Goal: Transaction & Acquisition: Purchase product/service

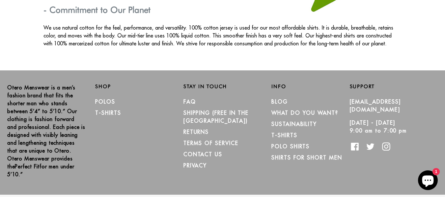
scroll to position [1227, 0]
click at [105, 109] on link "T-Shirts" at bounding box center [108, 112] width 26 height 7
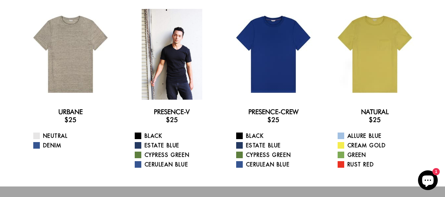
scroll to position [33, 0]
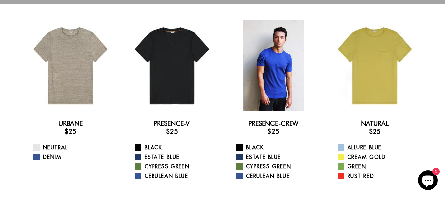
click at [260, 78] on div at bounding box center [273, 65] width 91 height 91
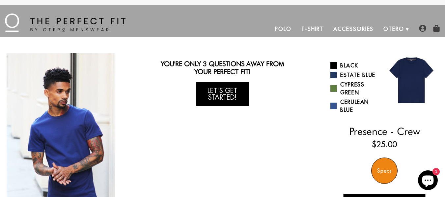
click at [229, 89] on link "Let's Get Started!" at bounding box center [222, 94] width 53 height 24
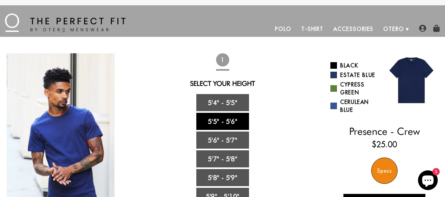
click at [214, 119] on link "5'5" - 5'6"" at bounding box center [222, 121] width 53 height 17
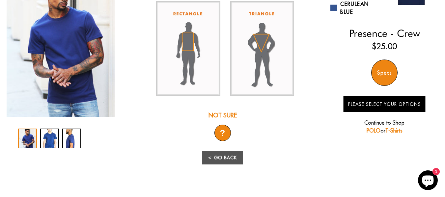
scroll to position [99, 0]
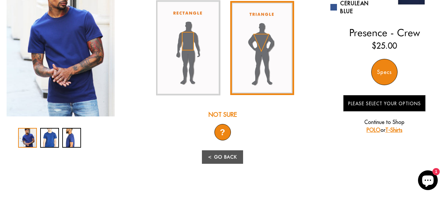
click at [250, 71] on img at bounding box center [262, 48] width 64 height 94
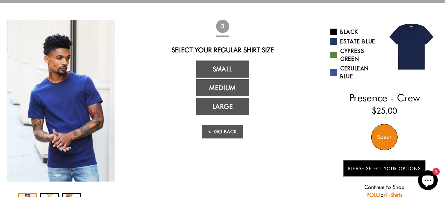
scroll to position [33, 0]
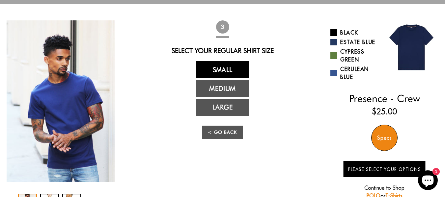
click at [213, 69] on link "Small" at bounding box center [222, 69] width 53 height 17
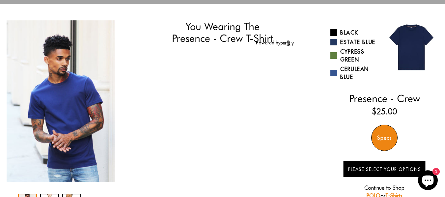
select select "55-56"
select select "triangle"
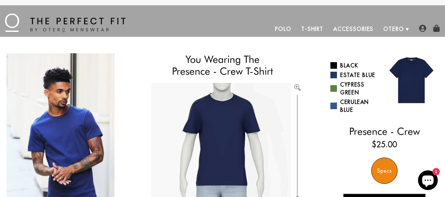
click at [391, 173] on div "Specs" at bounding box center [385, 171] width 26 height 26
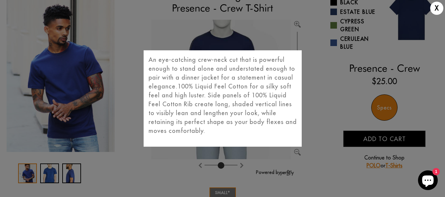
scroll to position [66, 0]
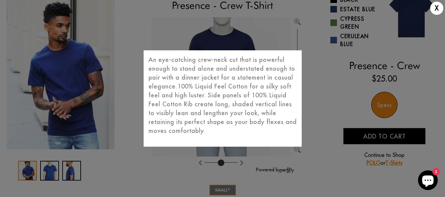
click at [339, 110] on div "X An eye-catching crew-neck cut that is powerful enough to stand alone and unde…" at bounding box center [222, 98] width 445 height 197
